Goal: Consume media (video, audio)

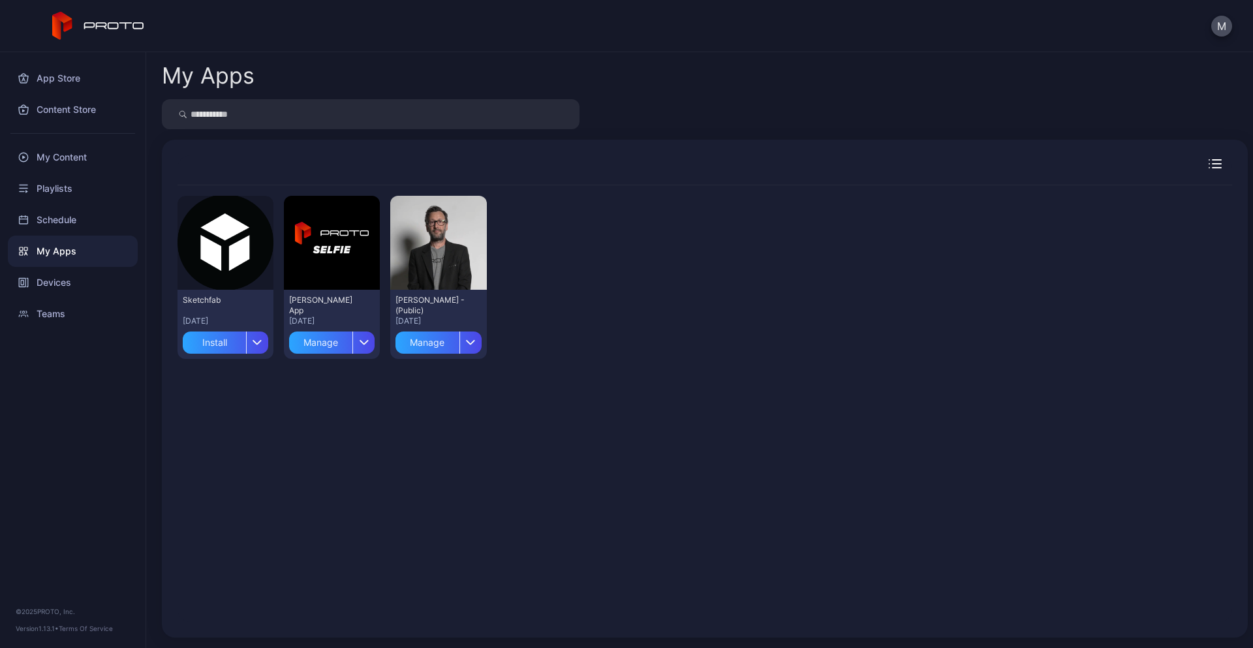
click at [55, 253] on div "My Apps" at bounding box center [73, 251] width 130 height 31
click at [62, 159] on div "My Content" at bounding box center [73, 157] width 130 height 31
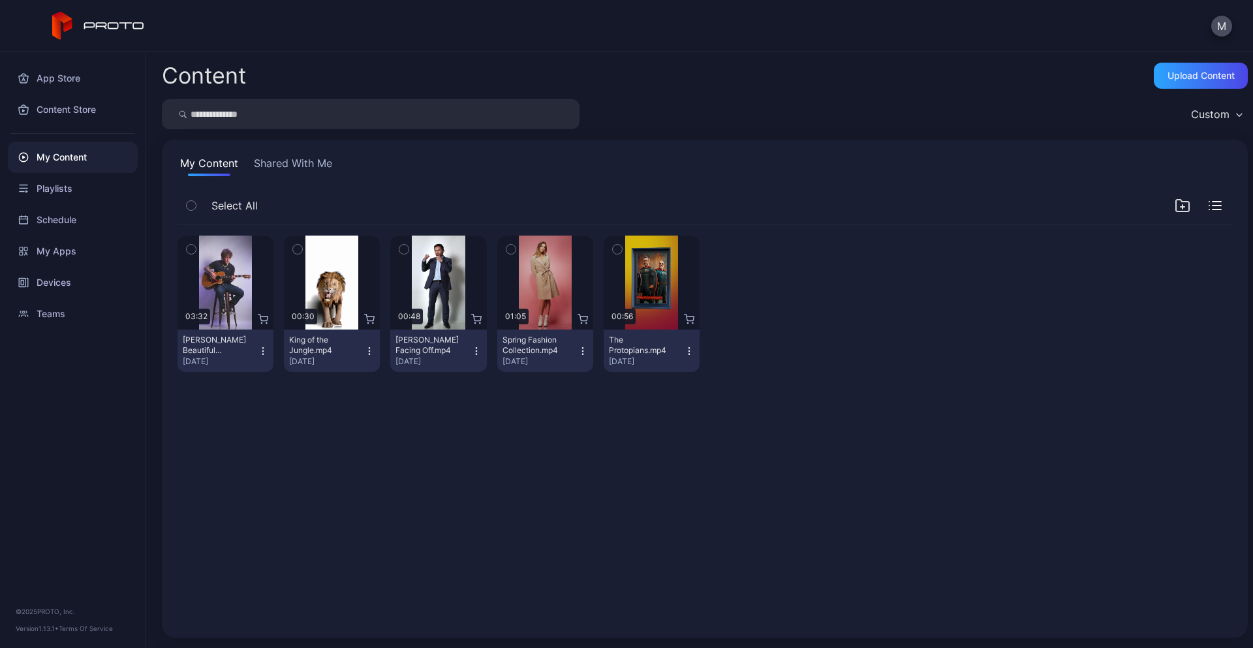
click at [314, 166] on button "Shared With Me" at bounding box center [293, 165] width 84 height 21
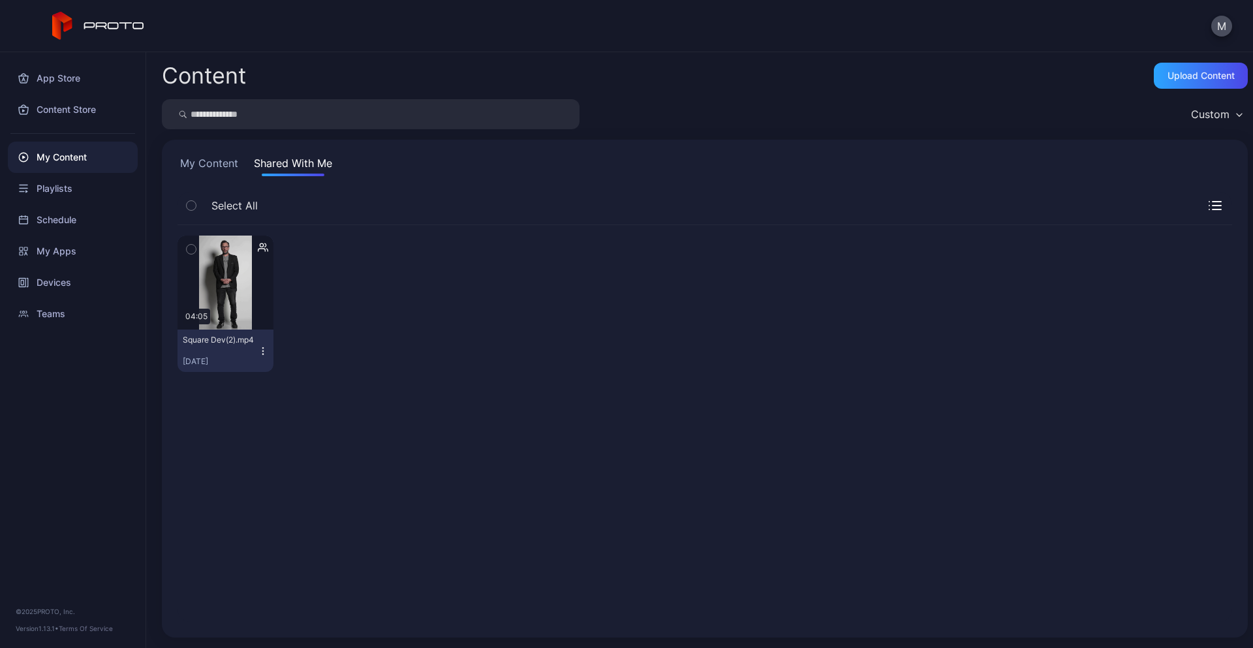
click at [260, 351] on icon "button" at bounding box center [263, 351] width 10 height 10
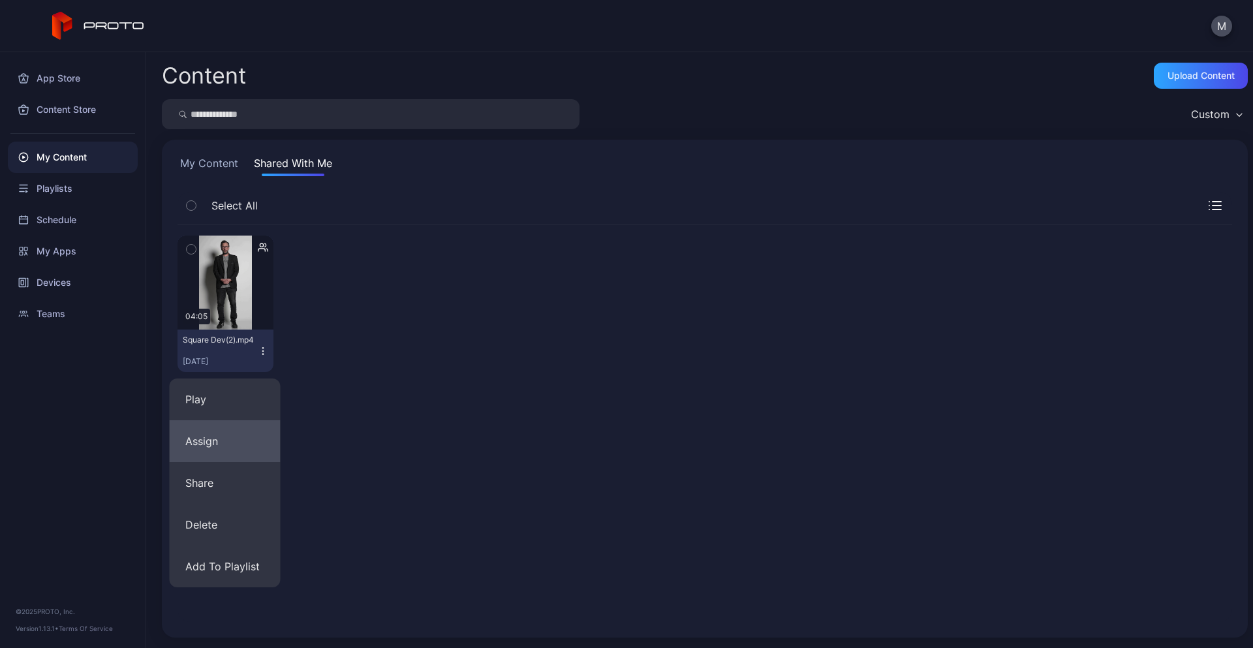
click at [213, 438] on button "Assign" at bounding box center [225, 441] width 111 height 42
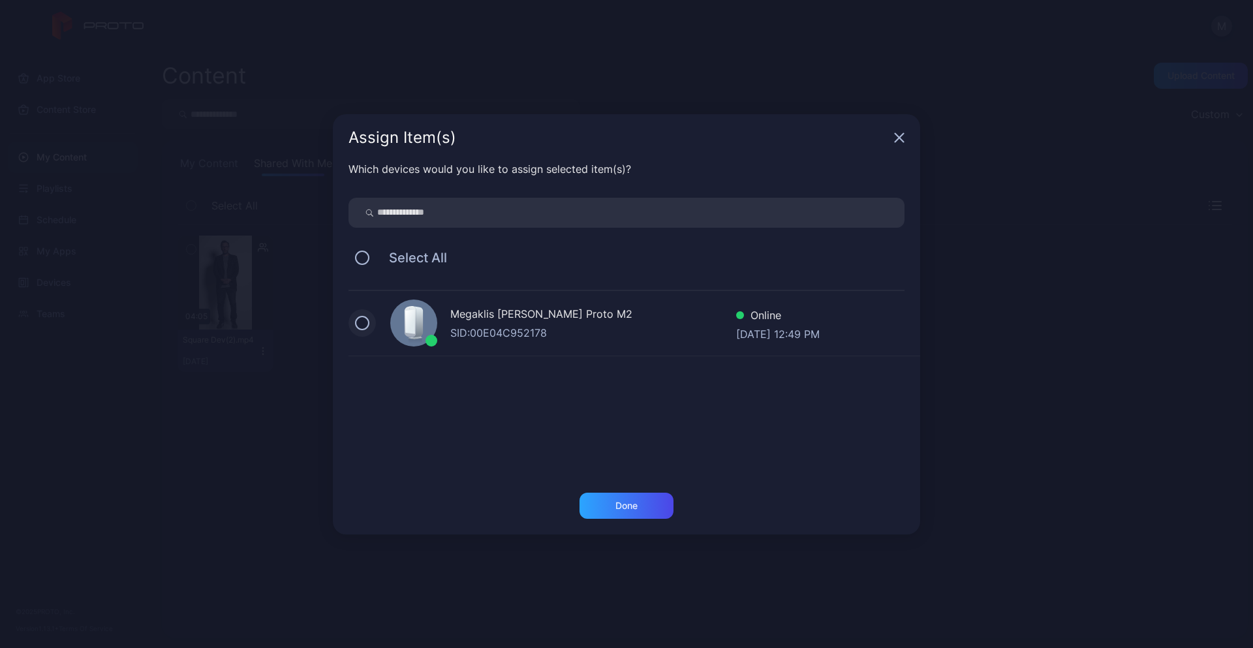
click at [366, 319] on button at bounding box center [362, 323] width 14 height 14
click at [633, 512] on div "Done" at bounding box center [627, 506] width 94 height 26
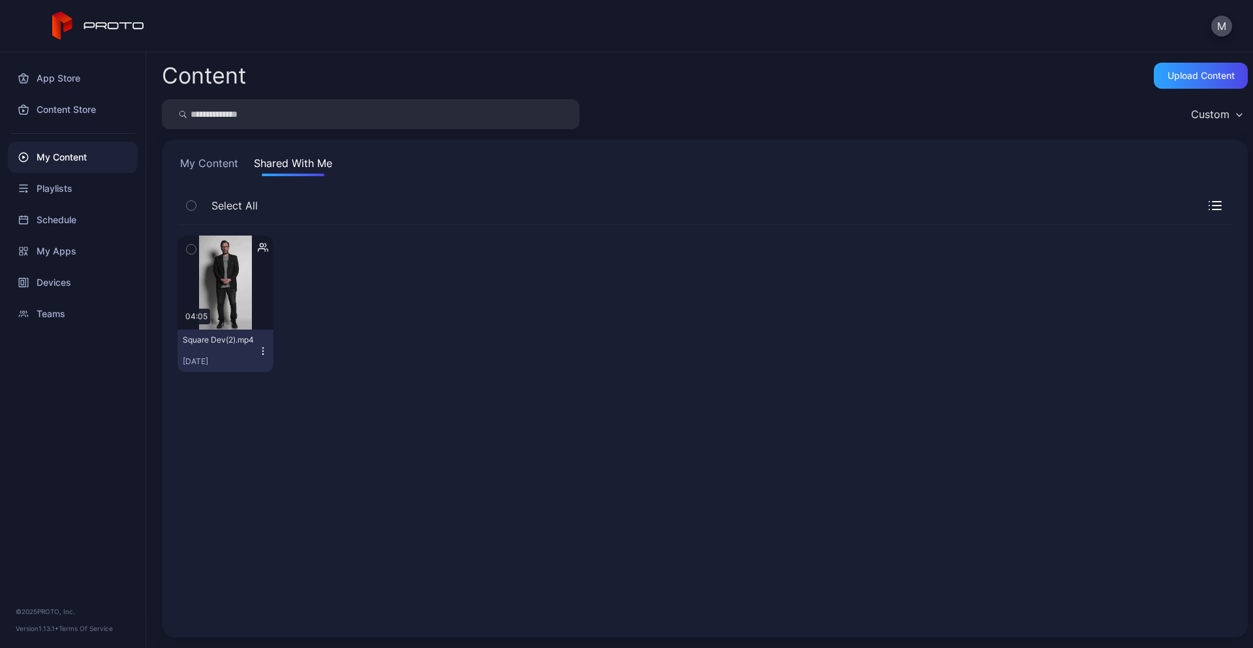
click at [260, 351] on icon "button" at bounding box center [263, 351] width 10 height 10
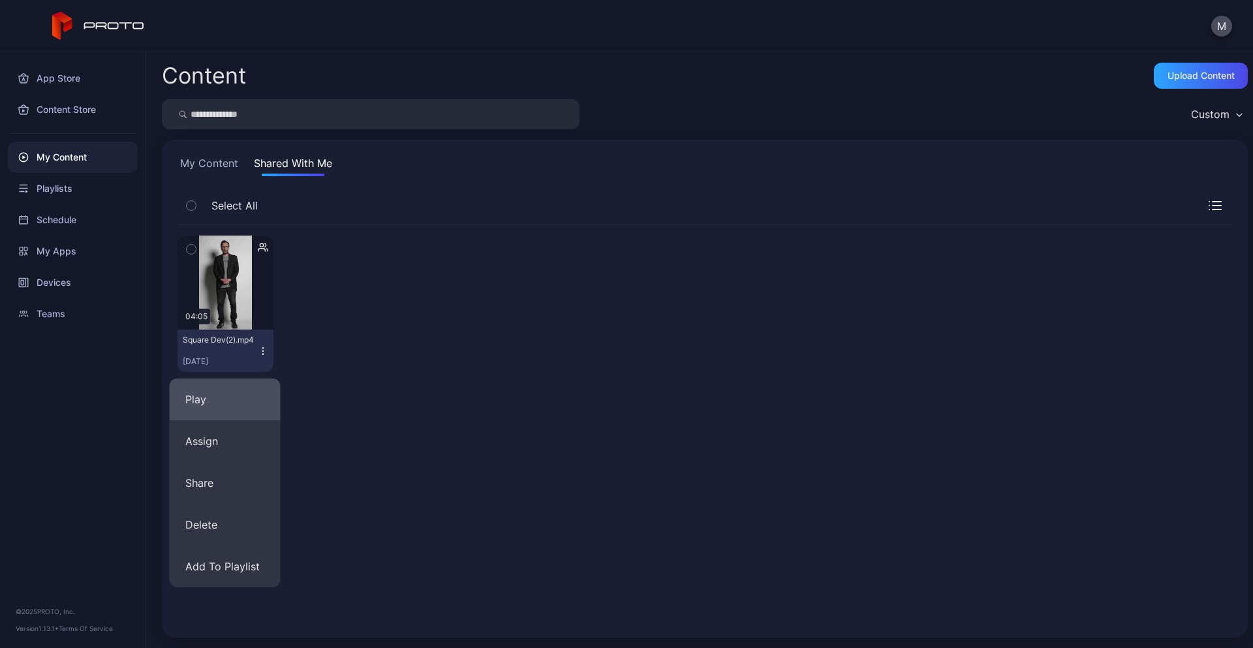
click at [242, 401] on button "Play" at bounding box center [225, 400] width 111 height 42
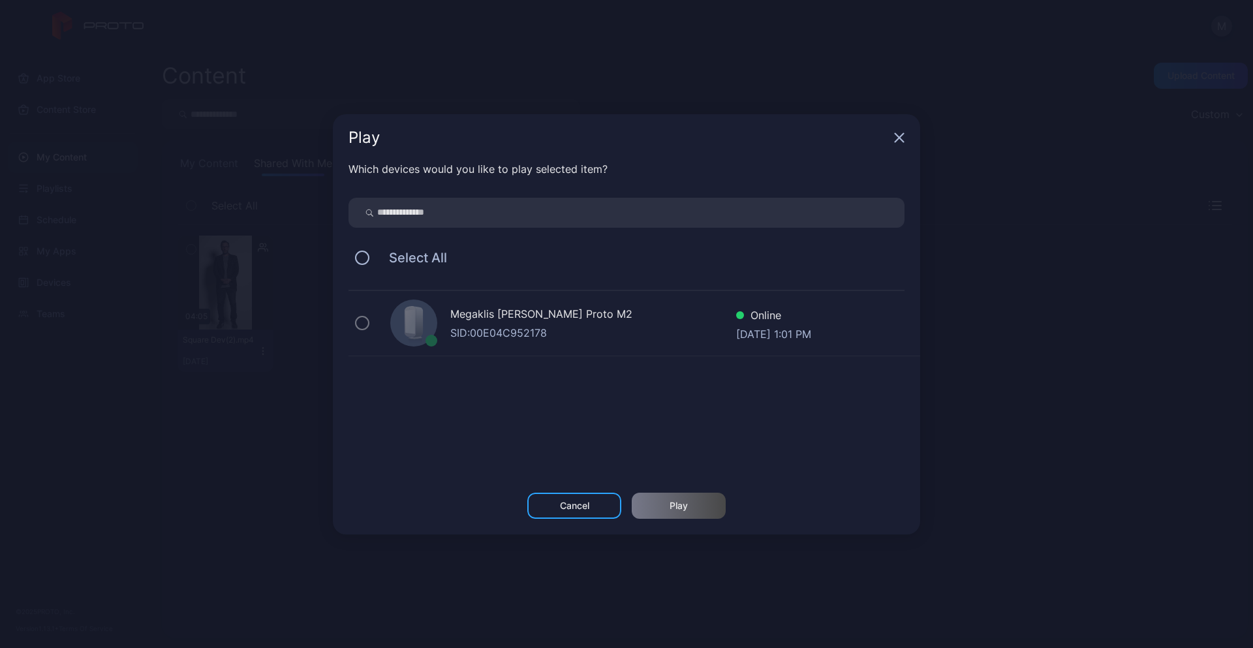
click at [363, 330] on div "[PERSON_NAME] Proto M2 SID: 00E04C952178 Online [DATE] 1:01 PM" at bounding box center [635, 323] width 572 height 65
click at [263, 327] on div "Play Which devices would you like to play selected item? Select All Megaklis [P…" at bounding box center [626, 324] width 1253 height 648
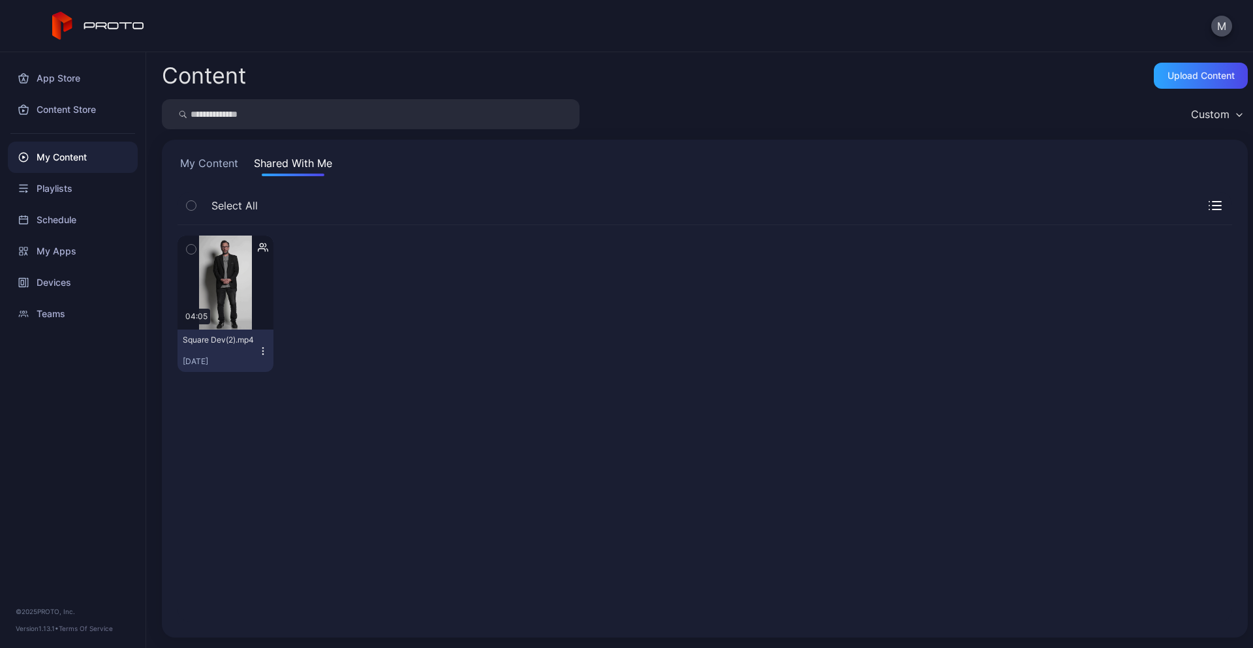
click at [263, 351] on icon "button" at bounding box center [263, 351] width 1 height 1
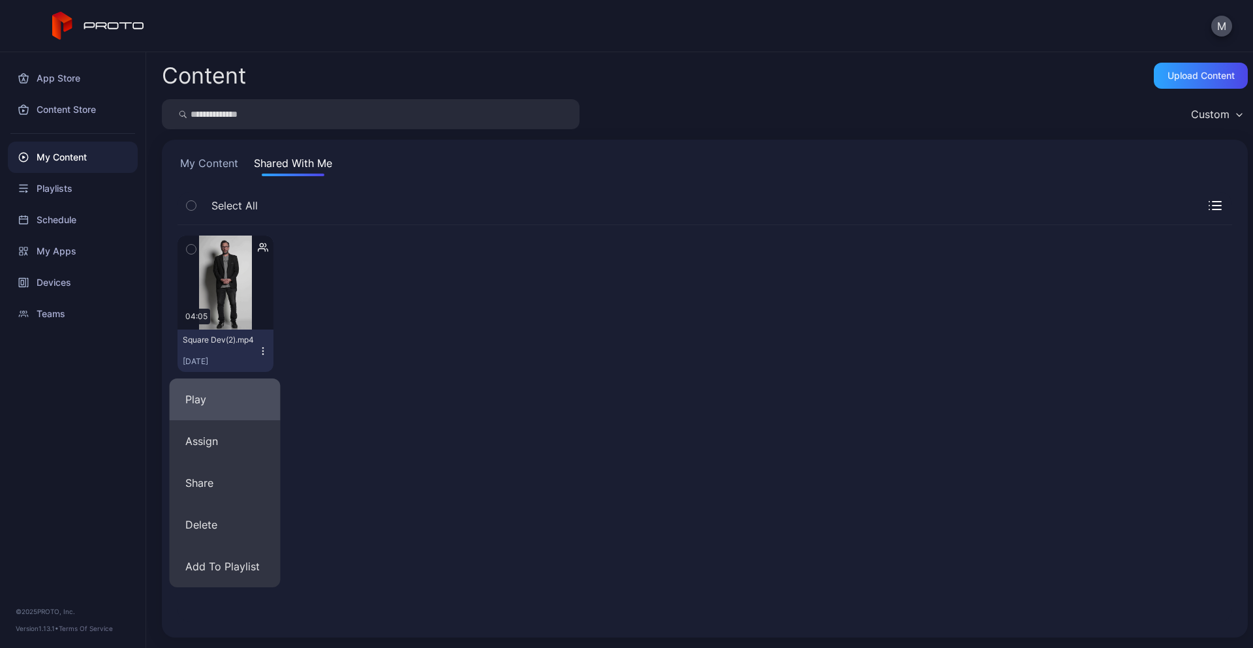
click at [223, 405] on button "Play" at bounding box center [225, 400] width 111 height 42
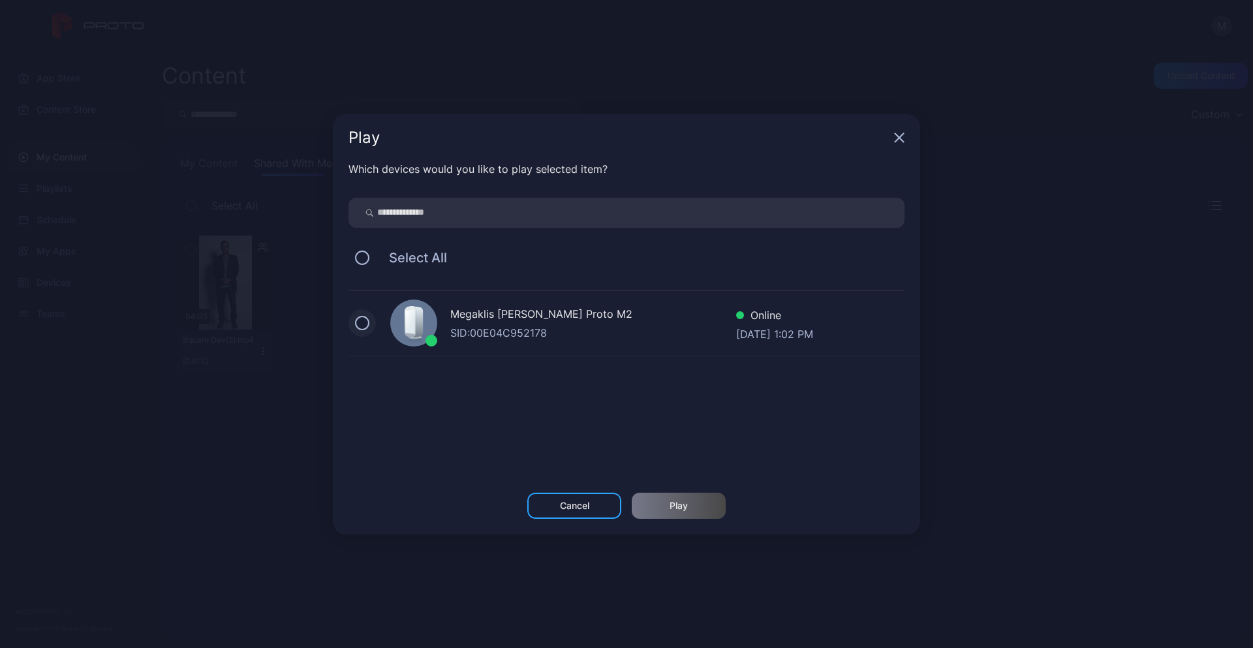
click at [361, 325] on button at bounding box center [362, 323] width 14 height 14
click at [676, 502] on div "Play" at bounding box center [679, 506] width 18 height 10
